Goal: Task Accomplishment & Management: Use online tool/utility

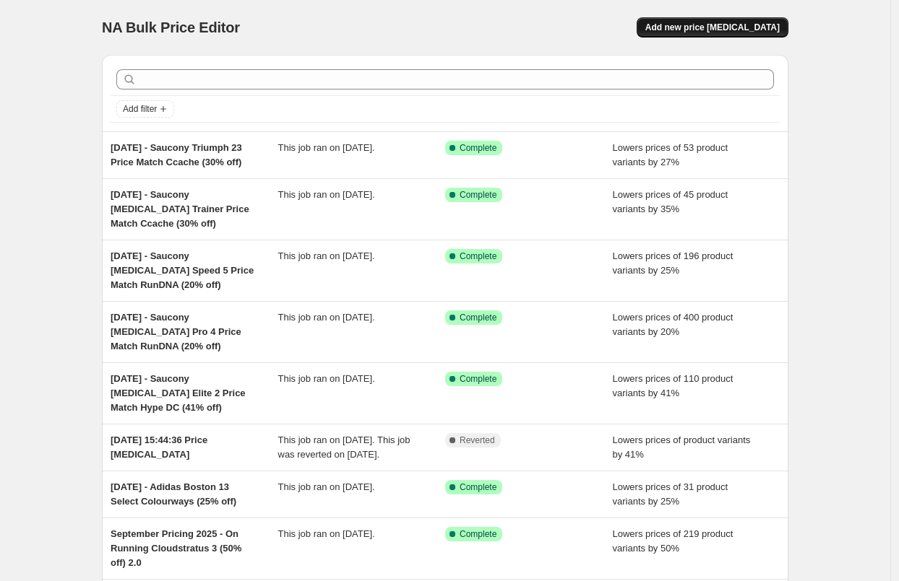
click at [748, 33] on button "Add new price [MEDICAL_DATA]" at bounding box center [712, 27] width 152 height 20
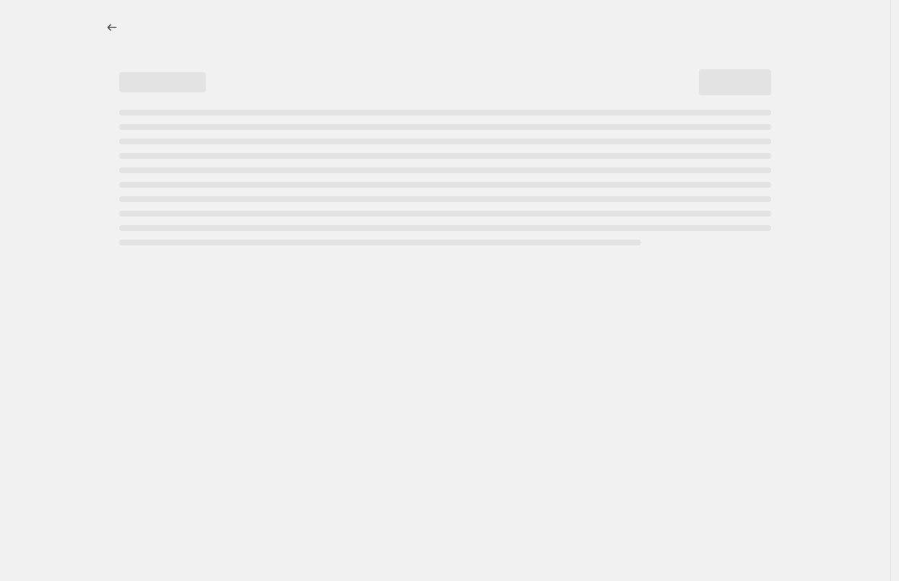
select select "percentage"
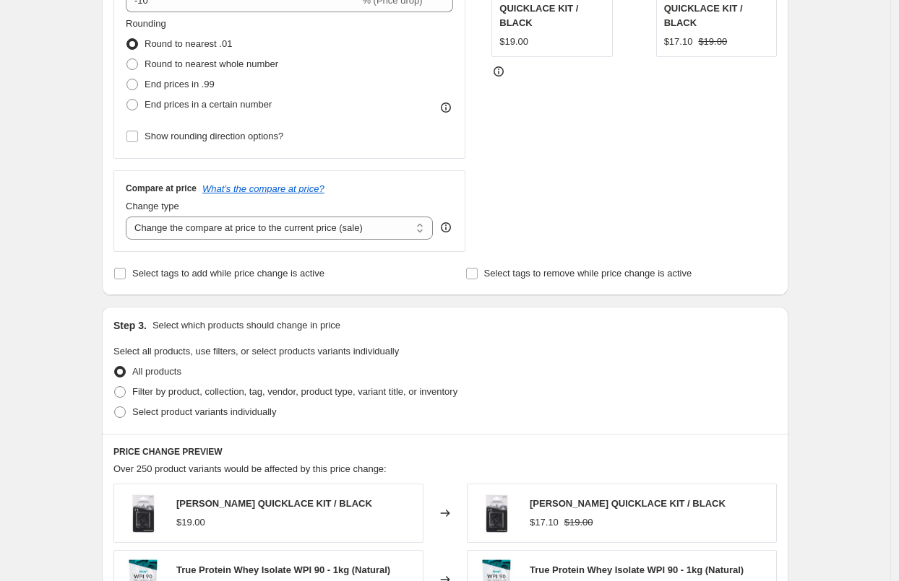
scroll to position [521, 0]
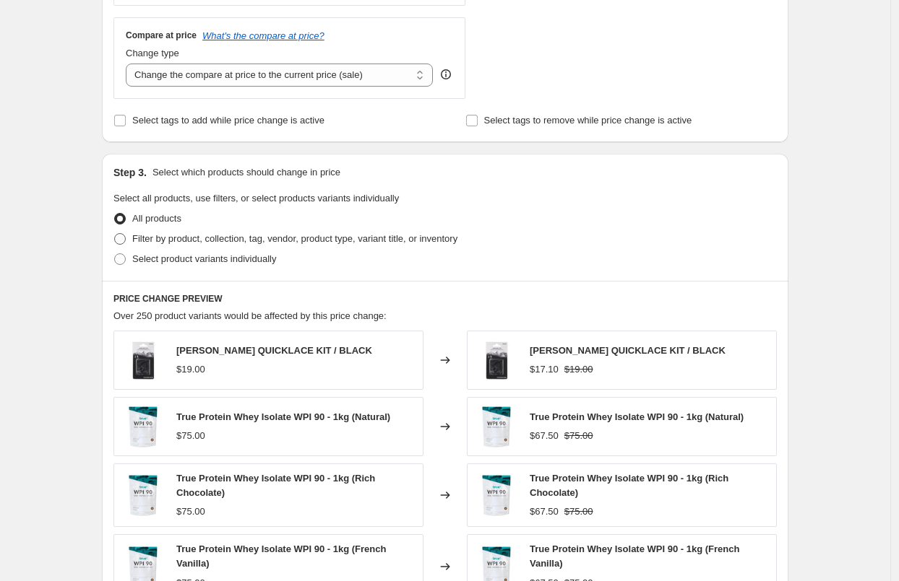
click at [247, 240] on span "Filter by product, collection, tag, vendor, product type, variant title, or inv…" at bounding box center [294, 238] width 325 height 11
click at [115, 234] on input "Filter by product, collection, tag, vendor, product type, variant title, or inv…" at bounding box center [114, 233] width 1 height 1
radio input "true"
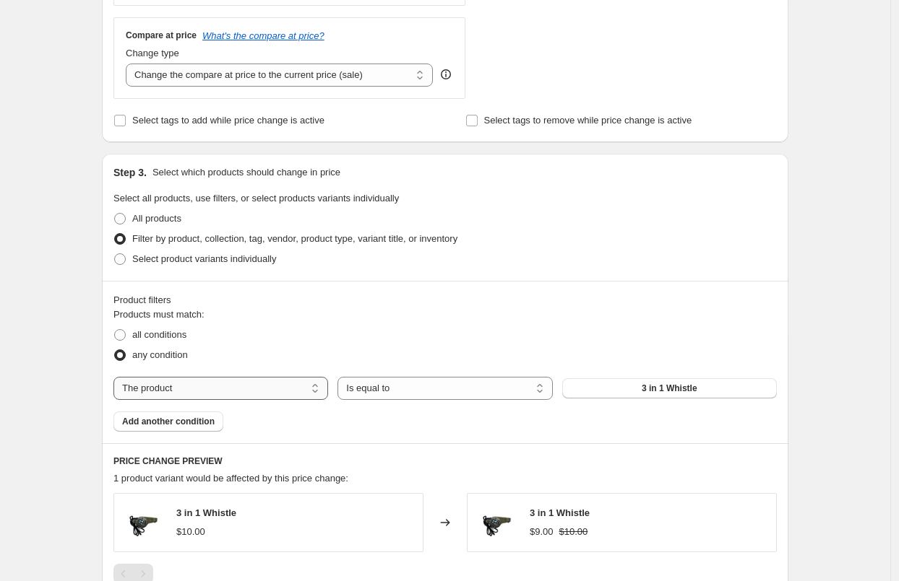
click at [273, 396] on select "The product The product's collection The product's tag The product's vendor The…" at bounding box center [220, 388] width 215 height 23
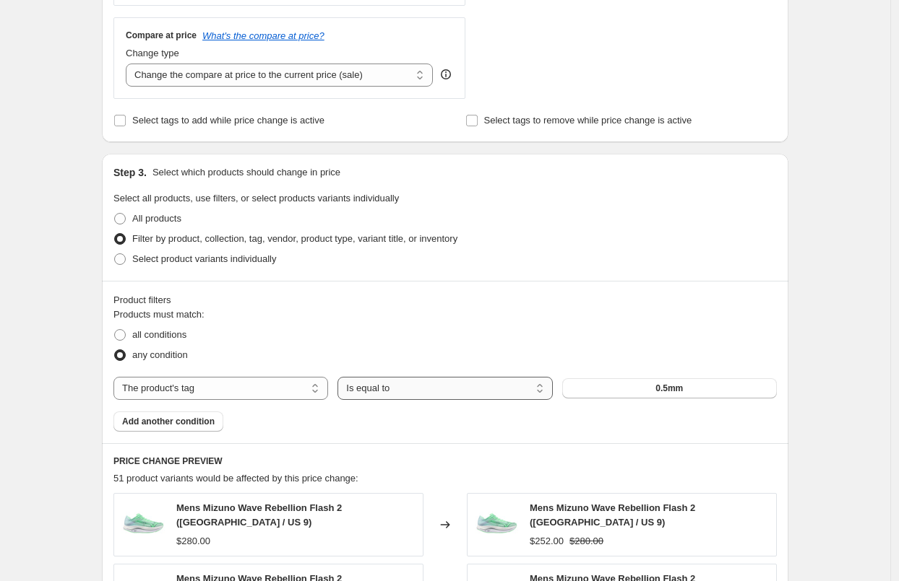
click at [432, 391] on select "Is equal to Is not equal to" at bounding box center [444, 388] width 215 height 23
click at [272, 386] on select "The product The product's collection The product's tag The product's vendor The…" at bounding box center [220, 388] width 215 height 23
click at [117, 377] on select "The product The product's collection The product's tag The product's vendor The…" at bounding box center [220, 388] width 215 height 23
click at [272, 386] on select "The product The product's collection The product's tag The product's vendor The…" at bounding box center [220, 388] width 215 height 23
select select "collection"
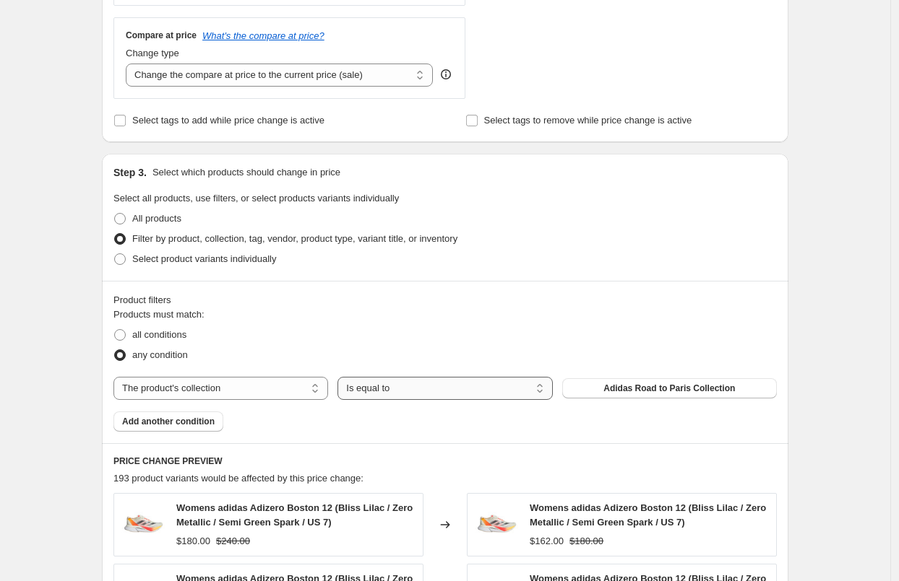
click at [447, 393] on select "Is equal to Is not equal to" at bounding box center [444, 388] width 215 height 23
select select "not_equal"
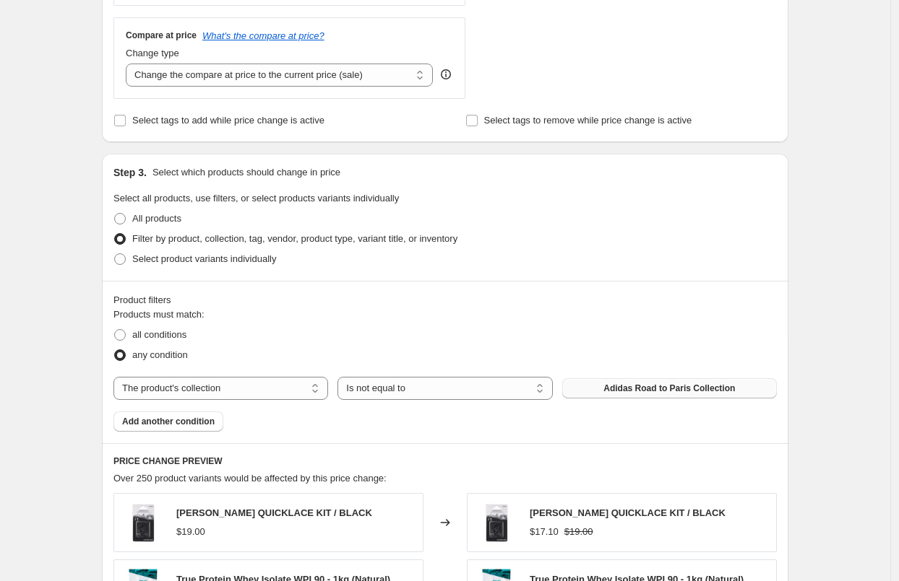
click at [631, 391] on span "Adidas Road to Paris Collection" at bounding box center [668, 389] width 131 height 12
click at [165, 339] on span "all conditions" at bounding box center [159, 334] width 54 height 11
click at [115, 330] on input "all conditions" at bounding box center [114, 329] width 1 height 1
radio input "true"
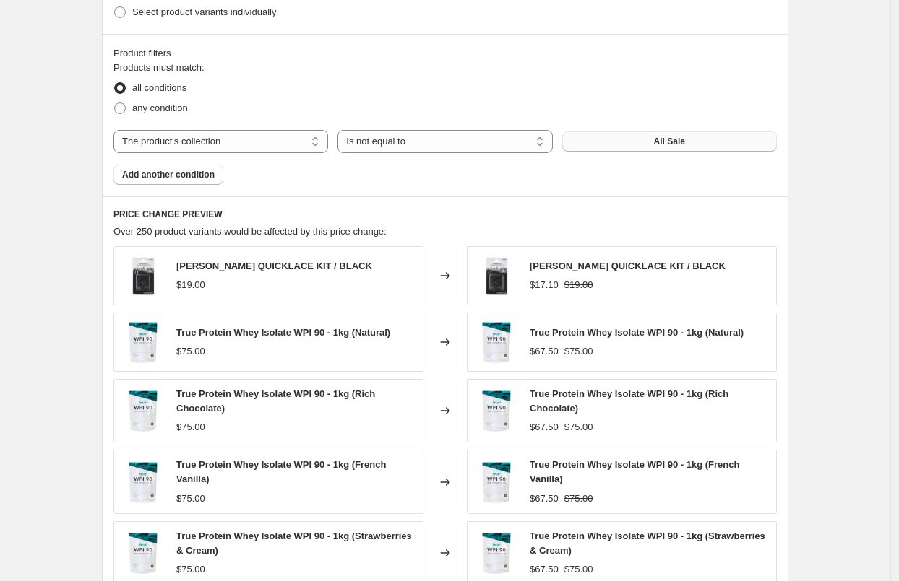
scroll to position [769, 0]
click at [145, 172] on span "Add another condition" at bounding box center [168, 174] width 92 height 12
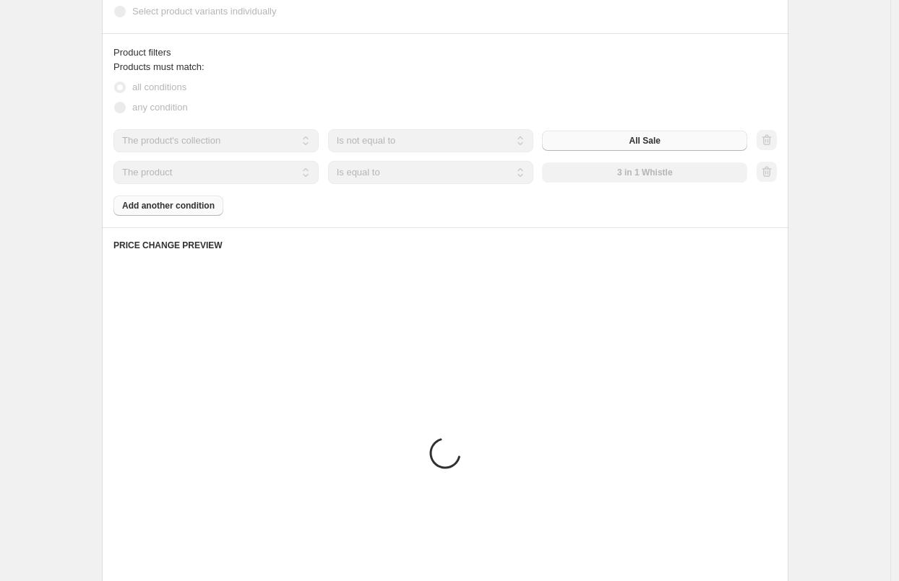
scroll to position [693, 0]
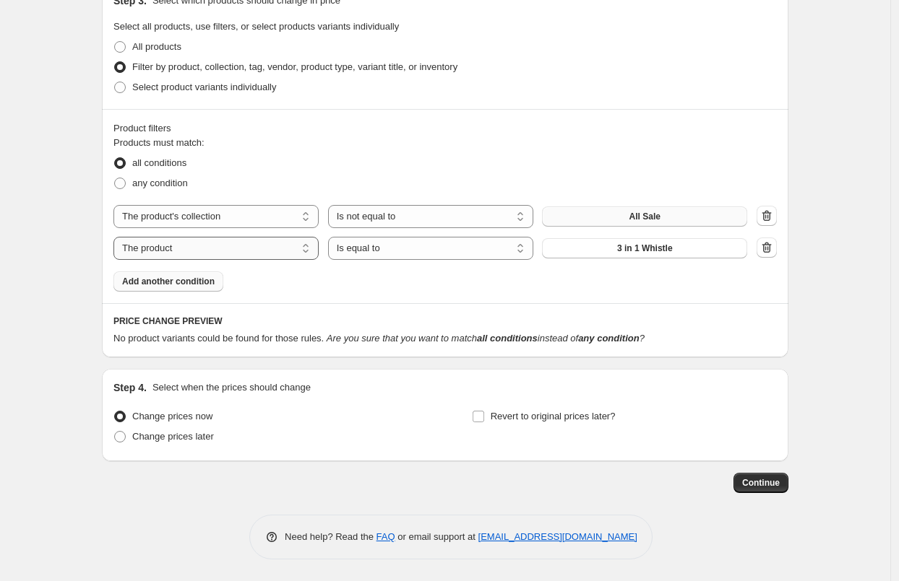
click at [171, 176] on span "any condition" at bounding box center [160, 183] width 56 height 14
click at [115, 178] on input "any condition" at bounding box center [114, 178] width 1 height 1
radio input "true"
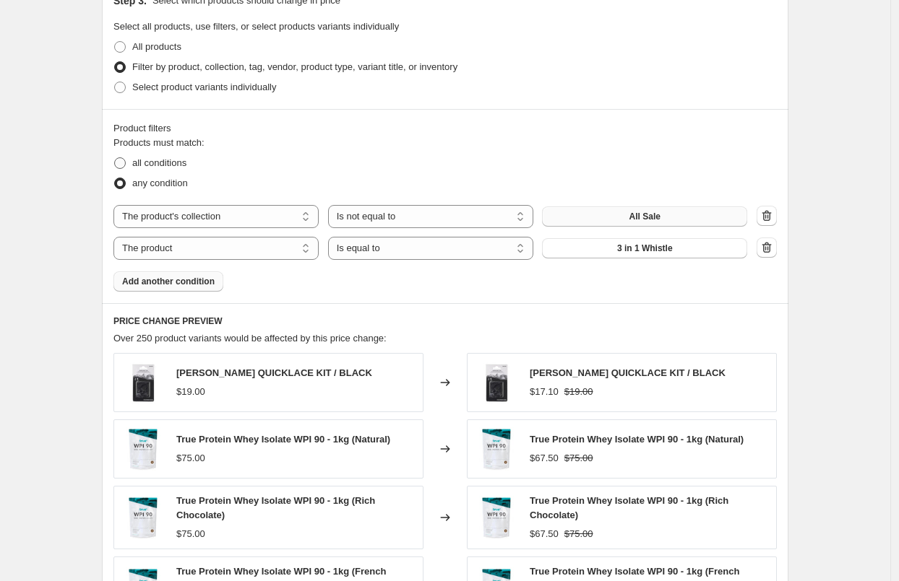
click at [155, 158] on span "all conditions" at bounding box center [159, 162] width 54 height 11
click at [115, 158] on input "all conditions" at bounding box center [114, 157] width 1 height 1
radio input "true"
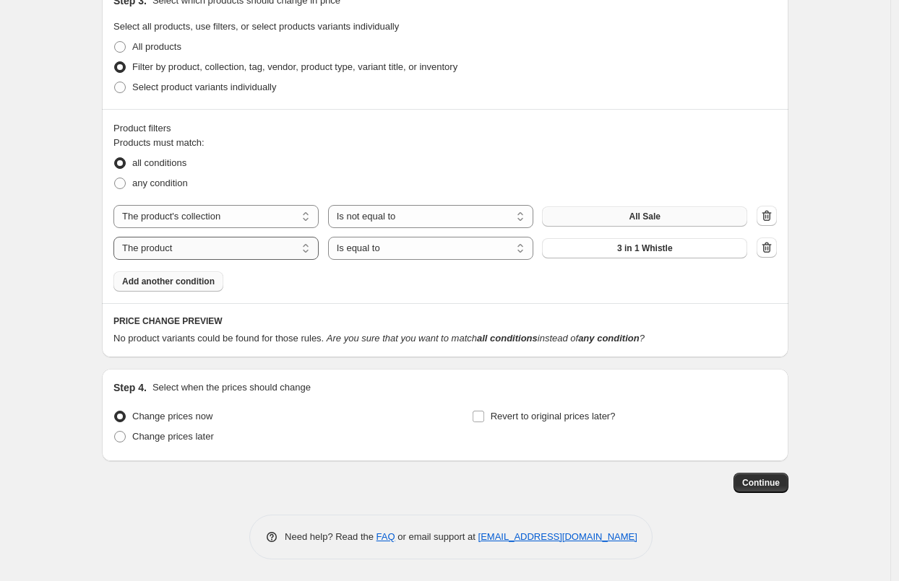
click at [222, 252] on select "The product The product's collection The product's tag The product's vendor The…" at bounding box center [215, 248] width 205 height 23
select select "tag"
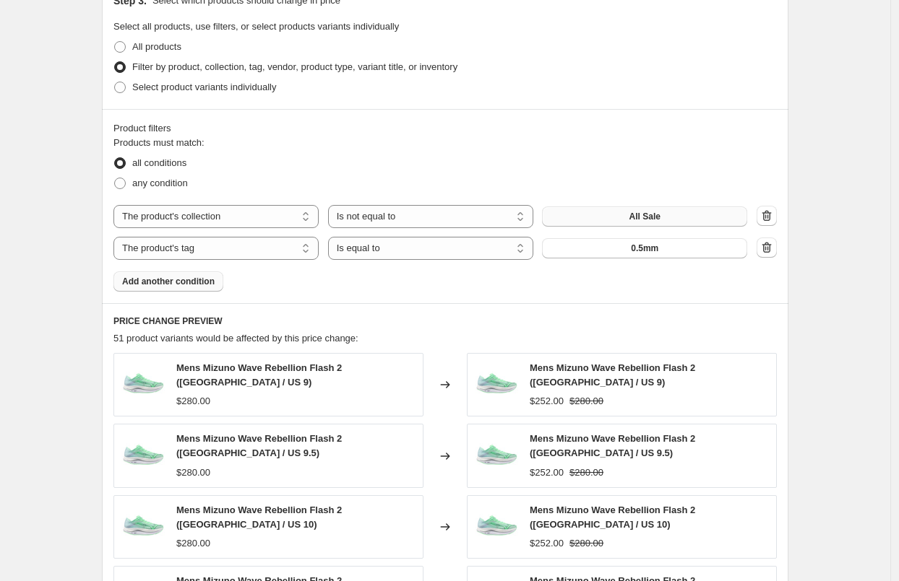
click at [579, 248] on button "0.5mm" at bounding box center [644, 248] width 205 height 20
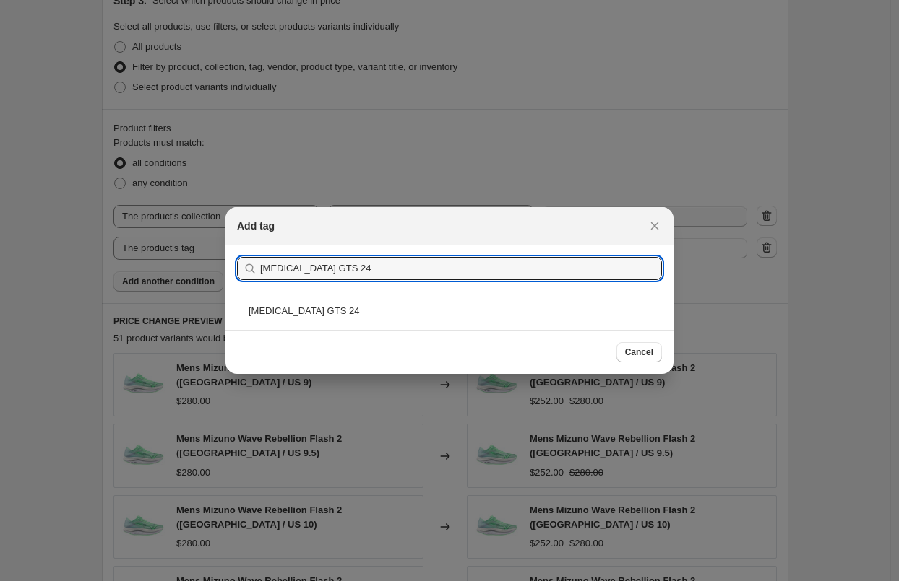
type input "Adrenaline GTS 24"
click at [346, 308] on div "Adrenaline GTS 24" at bounding box center [449, 311] width 448 height 38
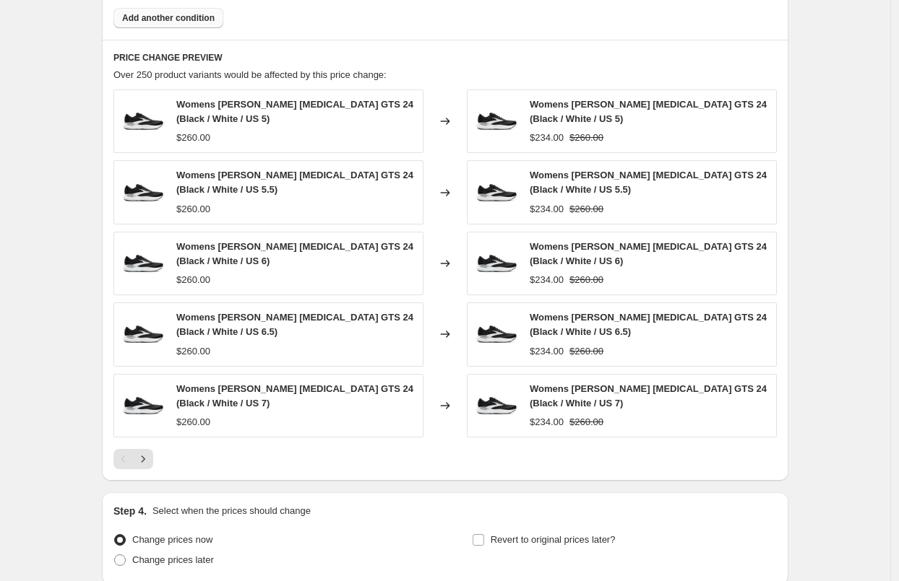
scroll to position [1080, 0]
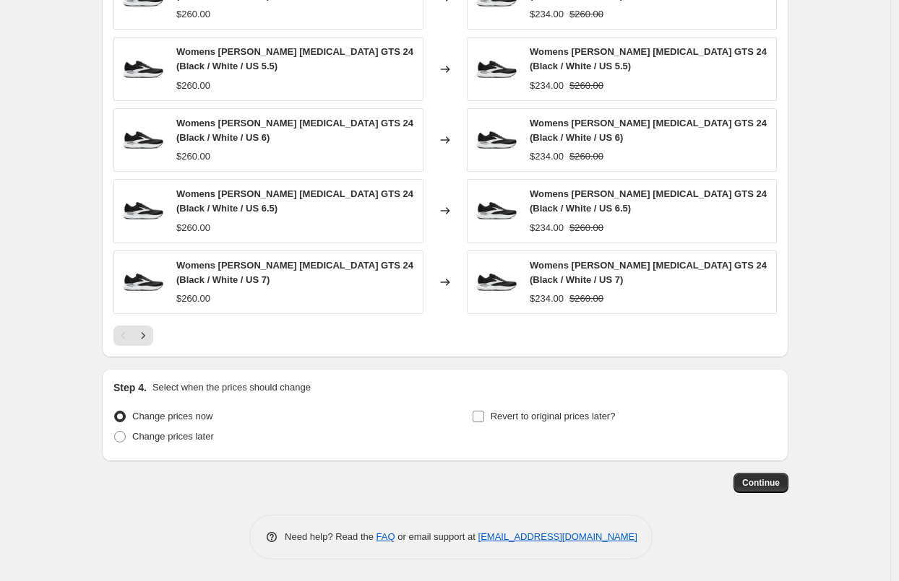
click at [585, 416] on span "Revert to original prices later?" at bounding box center [552, 416] width 125 height 11
click at [484, 416] on input "Revert to original prices later?" at bounding box center [478, 417] width 12 height 12
checkbox input "true"
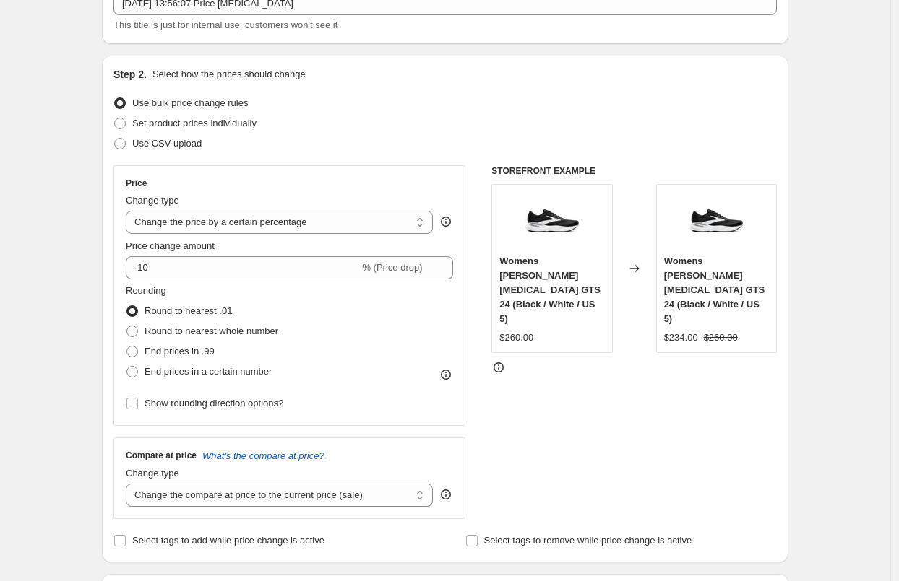
scroll to position [103, 0]
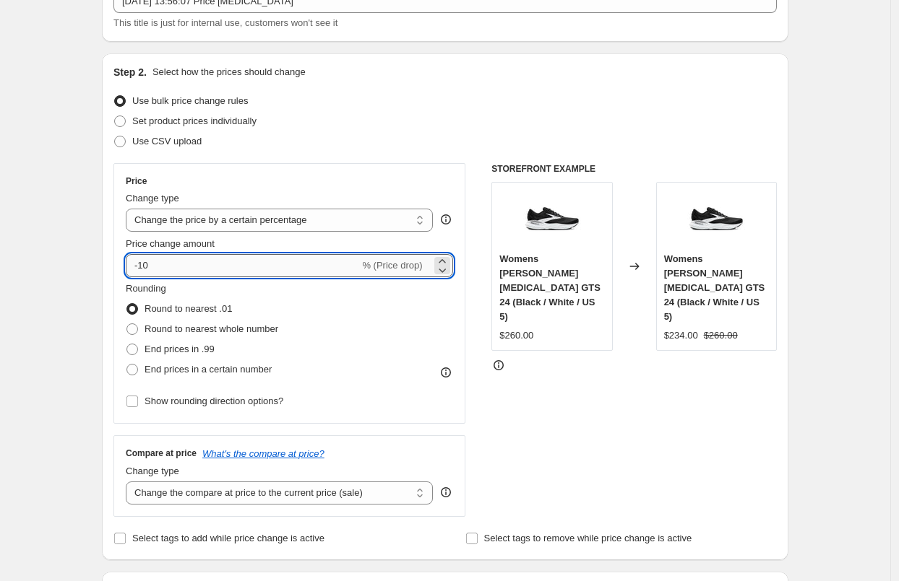
drag, startPoint x: 217, startPoint y: 267, endPoint x: 142, endPoint y: 261, distance: 75.4
click at [142, 261] on input "-10" at bounding box center [242, 265] width 233 height 23
type input "-23.5"
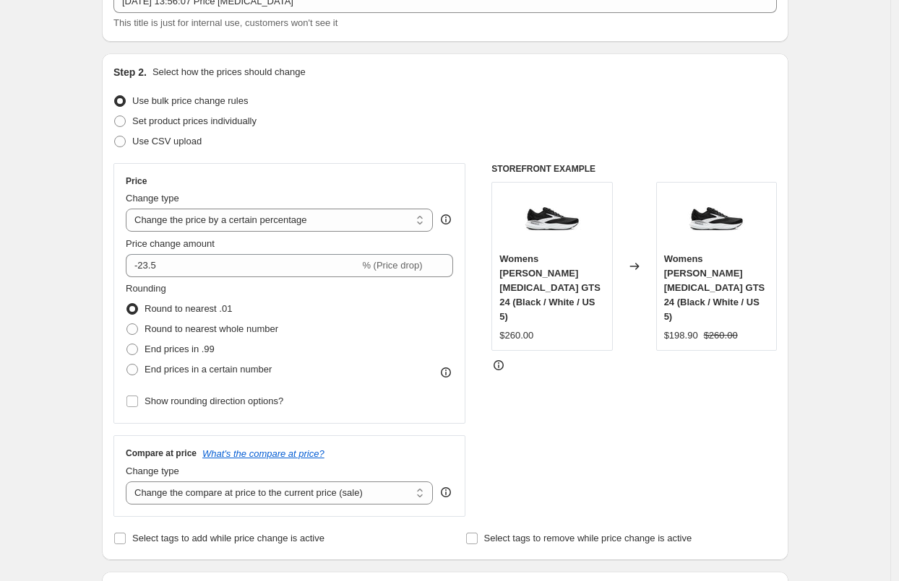
click at [118, 267] on div "Price Change type Change the price to a certain amount Change the price by a ce…" at bounding box center [289, 293] width 352 height 261
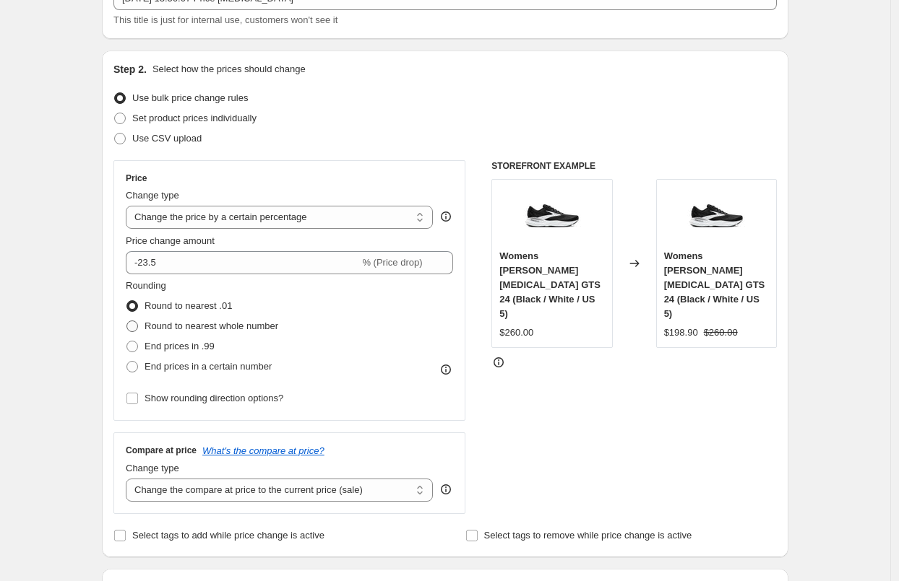
click at [243, 326] on span "Round to nearest whole number" at bounding box center [211, 326] width 134 height 11
click at [127, 321] on input "Round to nearest whole number" at bounding box center [126, 321] width 1 height 1
radio input "true"
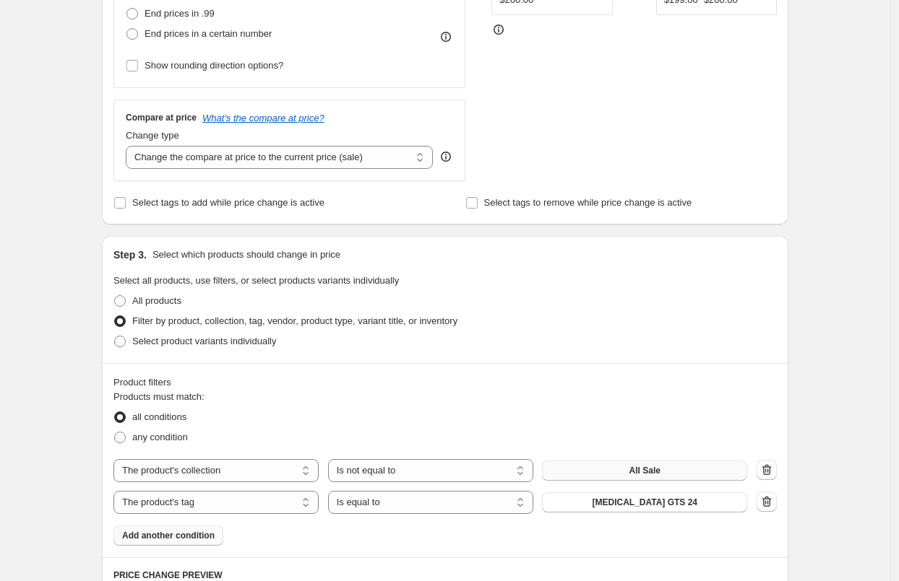
scroll to position [436, 0]
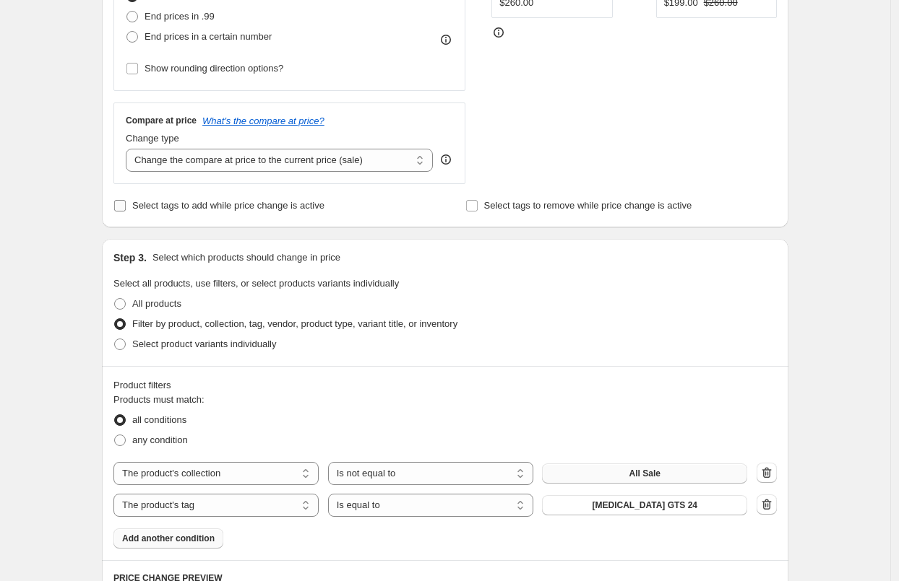
click at [284, 204] on span "Select tags to add while price change is active" at bounding box center [228, 205] width 192 height 11
click at [126, 204] on input "Select tags to add while price change is active" at bounding box center [120, 206] width 12 height 12
checkbox input "true"
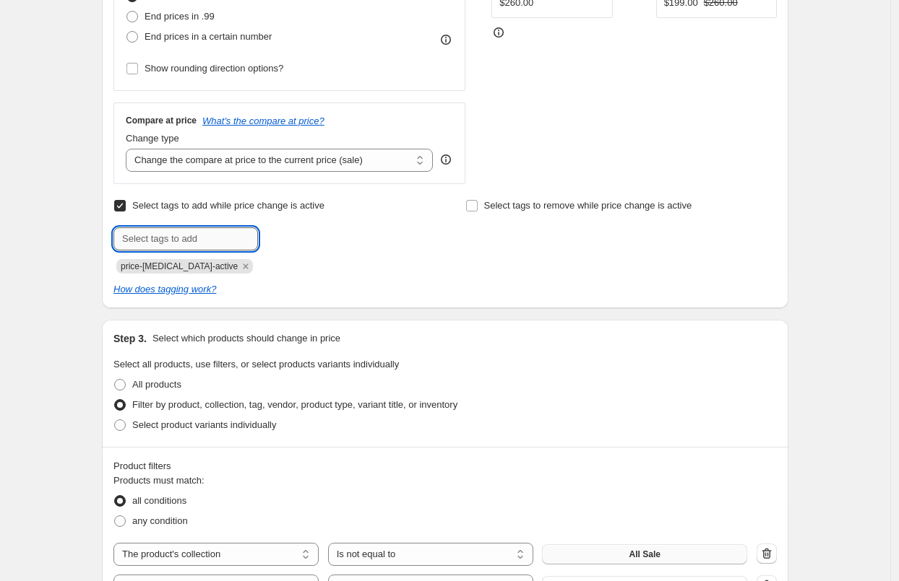
click at [224, 246] on input "text" at bounding box center [185, 239] width 144 height 23
type input "Price Matched"
click at [313, 246] on button "Add Price Matche..." at bounding box center [310, 238] width 98 height 20
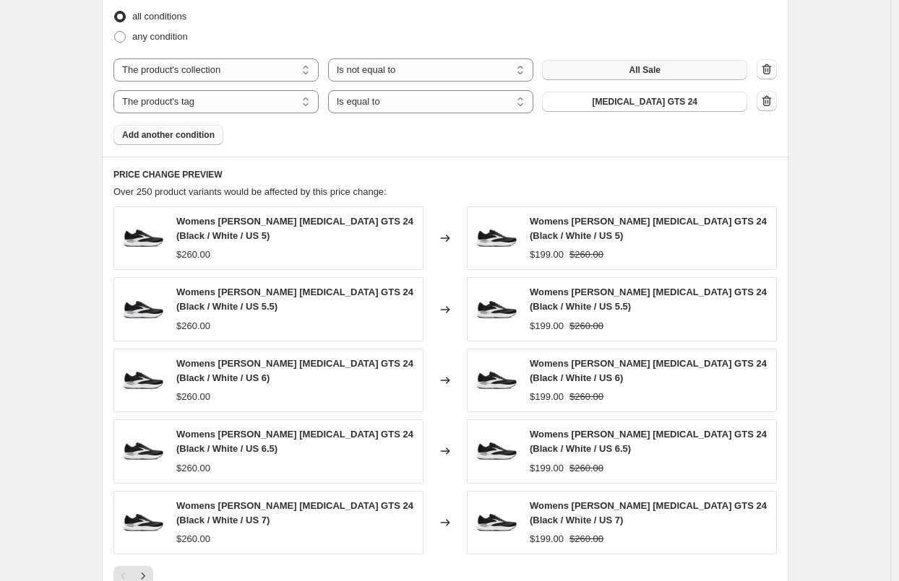
scroll to position [1388, 0]
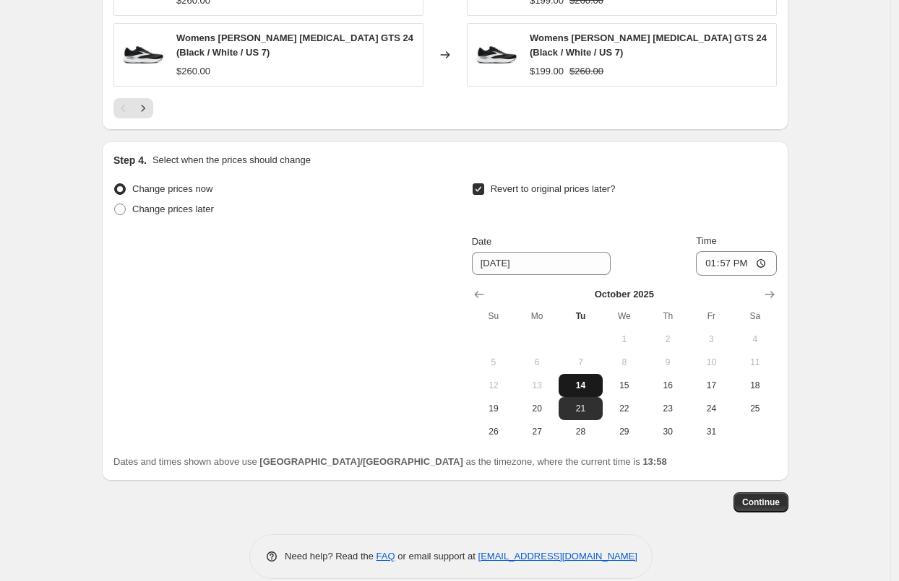
click at [586, 387] on span "14" at bounding box center [580, 386] width 32 height 12
type input "10/14/2025"
click at [708, 264] on input "13:57" at bounding box center [736, 263] width 81 height 25
type input "14:05"
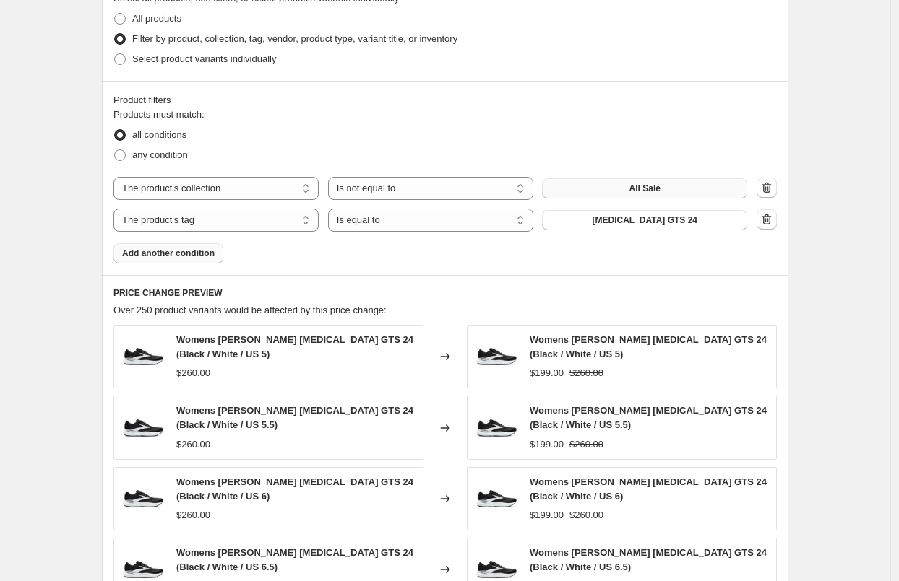
scroll to position [1408, 0]
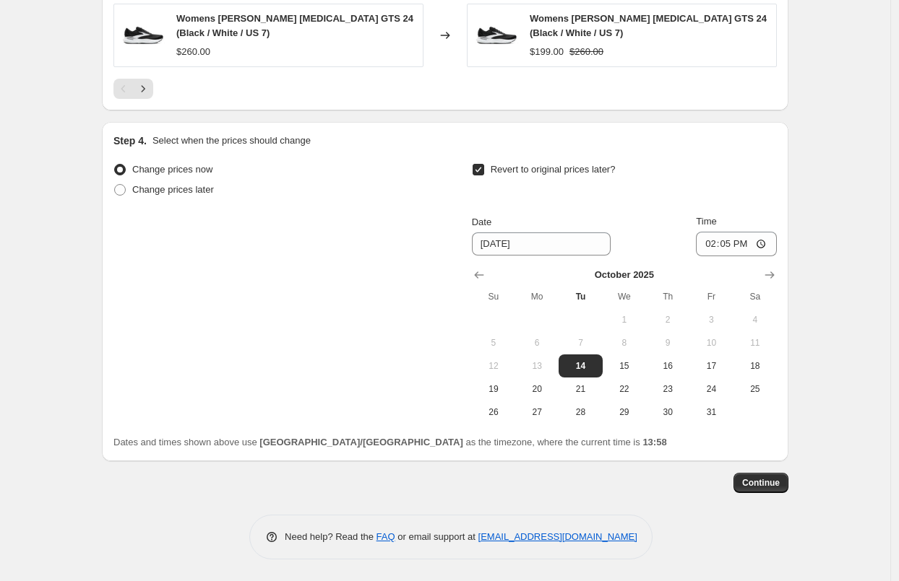
click at [738, 473] on div "Continue" at bounding box center [445, 483] width 686 height 20
click at [744, 477] on button "Continue" at bounding box center [760, 483] width 55 height 20
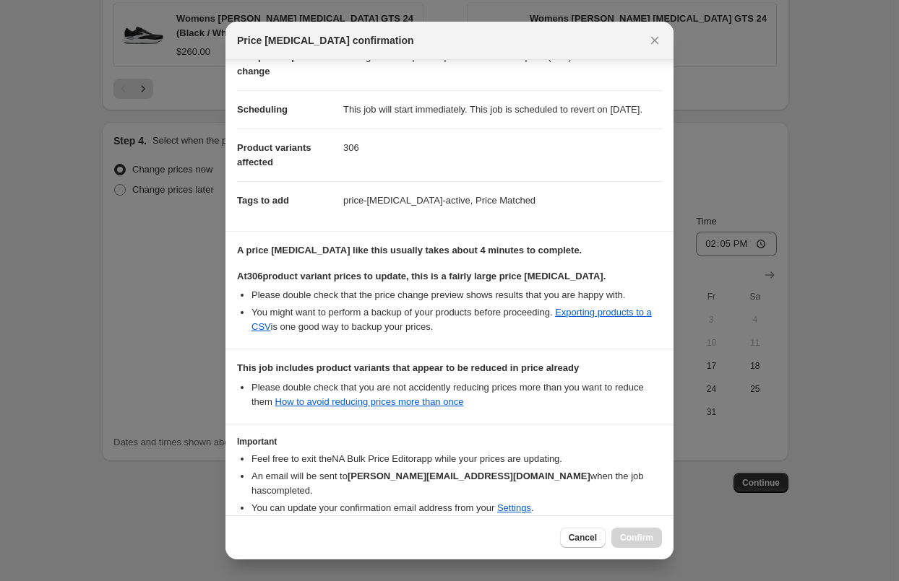
scroll to position [159, 0]
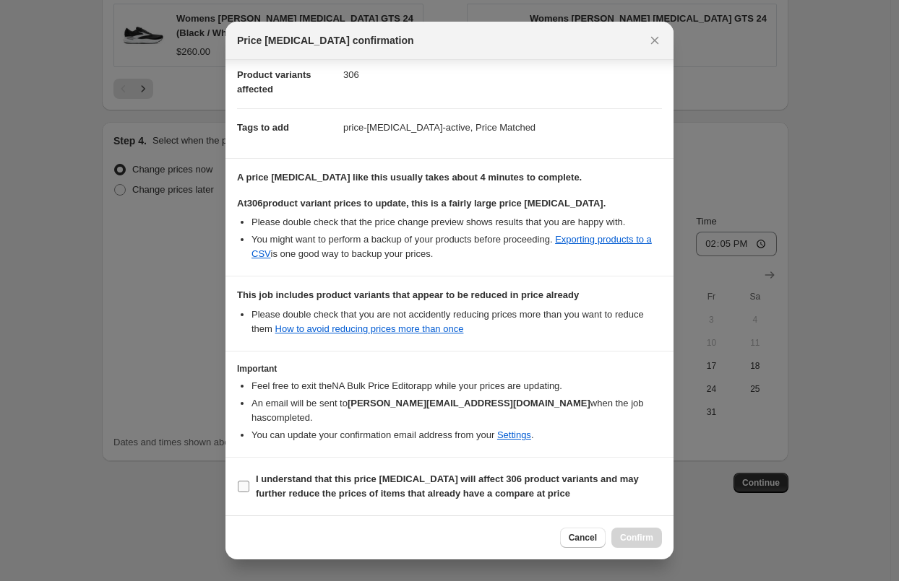
click at [550, 493] on b "I understand that this price change job will affect 306 product variants and ma…" at bounding box center [447, 486] width 383 height 25
click at [249, 493] on input "I understand that this price change job will affect 306 product variants and ma…" at bounding box center [244, 487] width 12 height 12
checkbox input "true"
click at [627, 537] on span "Confirm" at bounding box center [636, 538] width 33 height 12
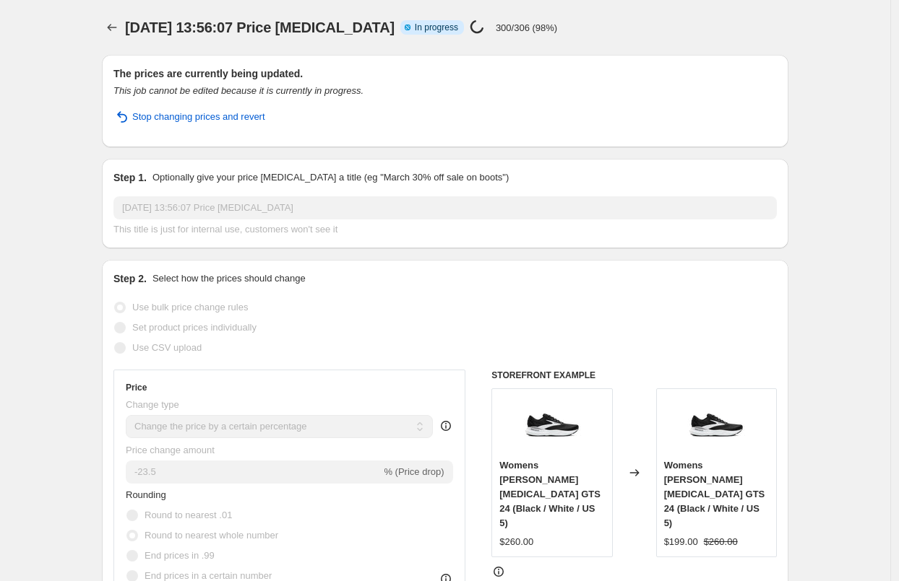
select select "percentage"
select select "collection"
select select "not_equal"
select select "tag"
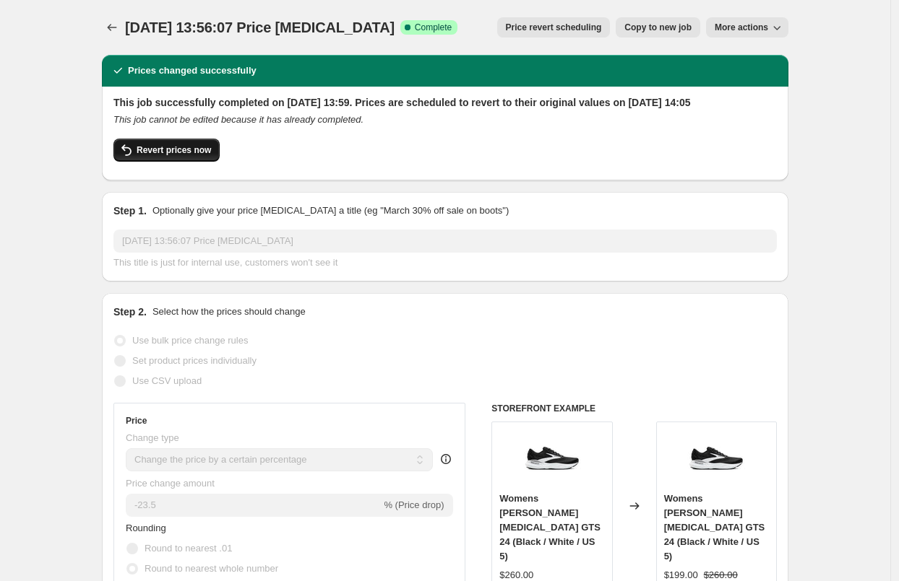
click at [183, 162] on button "Revert prices now" at bounding box center [166, 150] width 106 height 23
checkbox input "false"
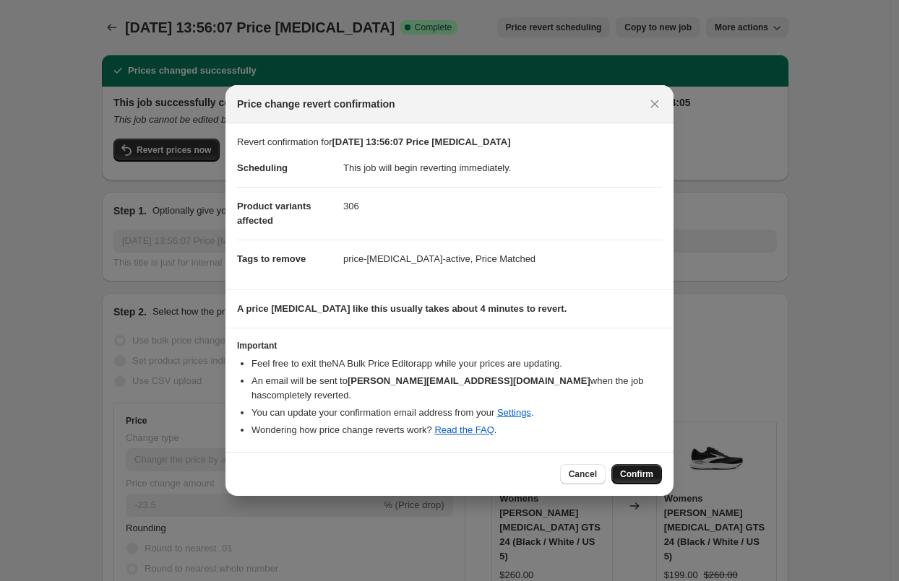
click at [641, 469] on span "Confirm" at bounding box center [636, 475] width 33 height 12
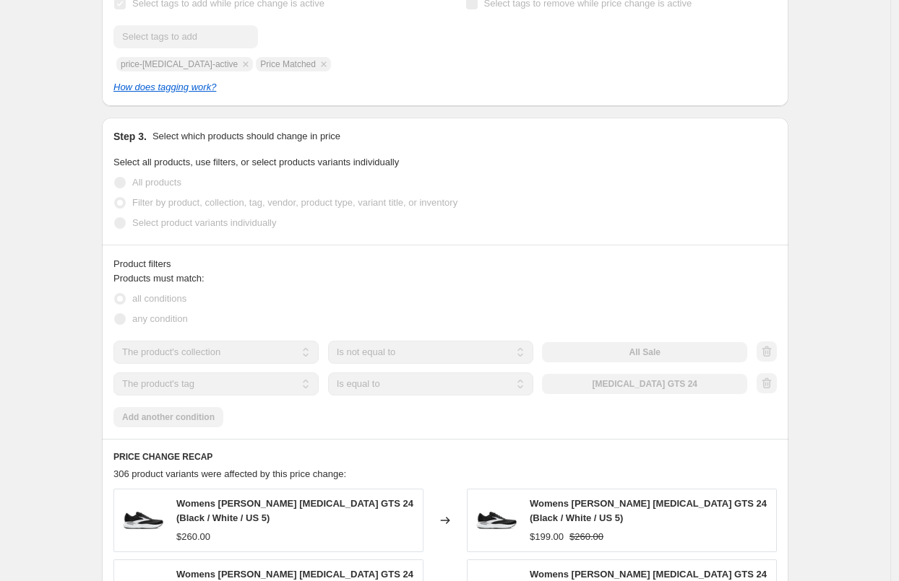
scroll to position [1178, 0]
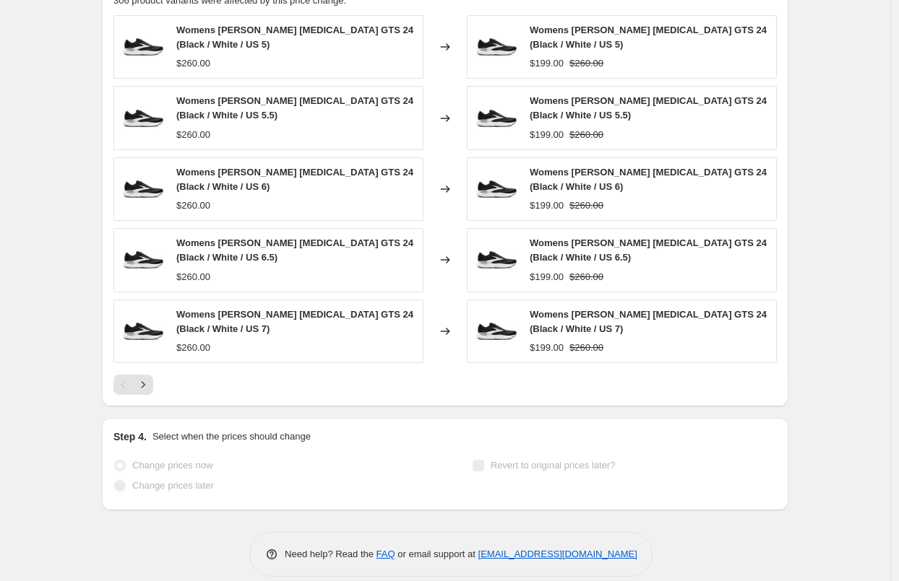
select select "percentage"
select select "collection"
select select "not_equal"
select select "tag"
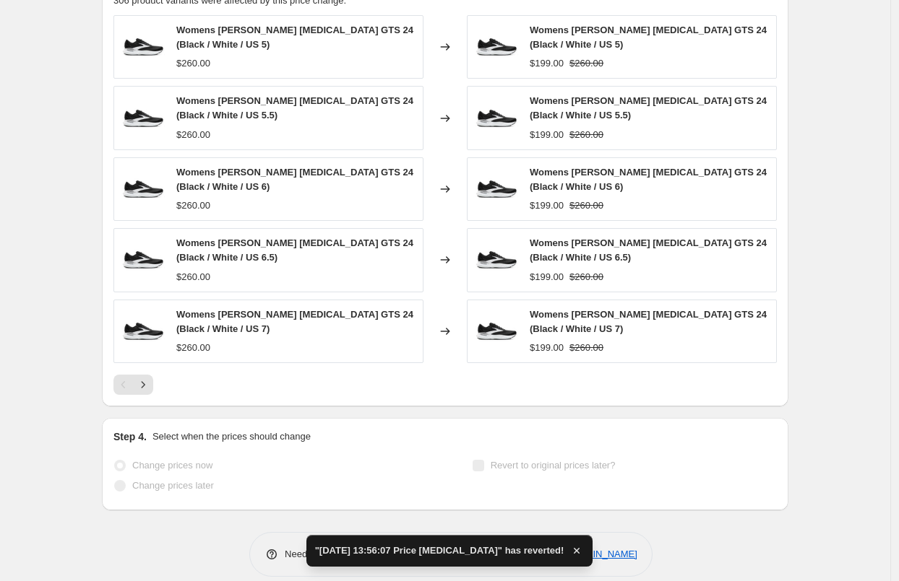
checkbox input "true"
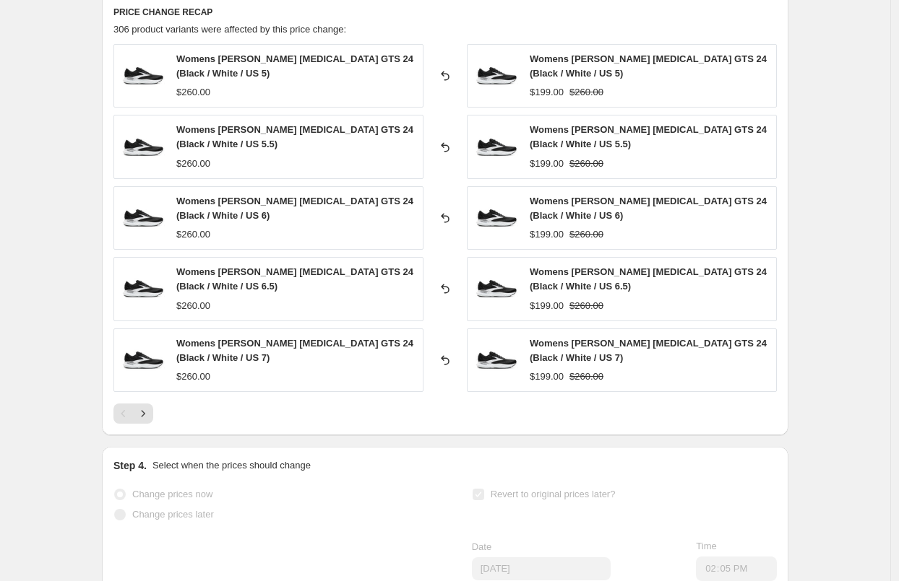
scroll to position [0, 0]
